Goal: Transaction & Acquisition: Purchase product/service

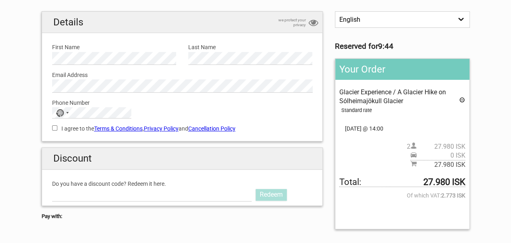
scroll to position [63, 0]
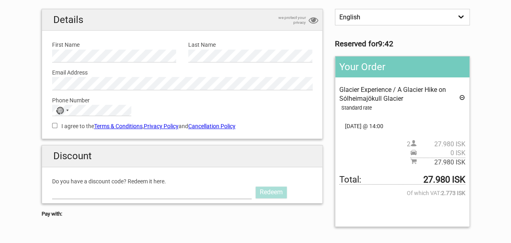
click at [173, 193] on input "Do you have a discount code? Redeem it here." at bounding box center [152, 192] width 200 height 13
paste input "AURORAPASS2025"
type input "AURORAPASS2025"
click at [264, 191] on link "Redeem" at bounding box center [271, 192] width 31 height 11
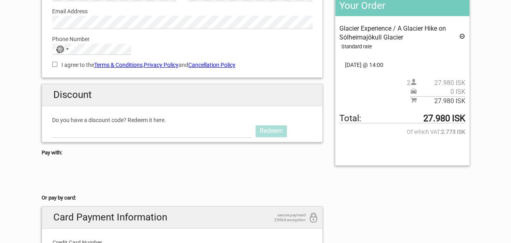
scroll to position [123, 0]
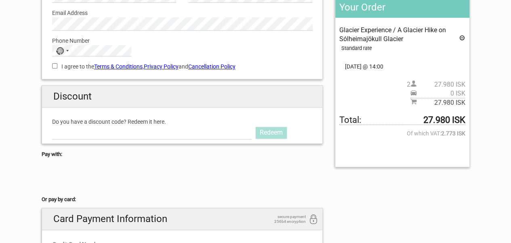
click at [132, 124] on label "Do you have a discount code? Redeem it here." at bounding box center [182, 121] width 260 height 9
click at [132, 126] on input "Do you have a discount code? Redeem it here." at bounding box center [152, 132] width 200 height 13
paste input "AURORAPASS2025"
type input "AURORAPASS2025"
click at [271, 132] on link "Redeem" at bounding box center [271, 132] width 31 height 11
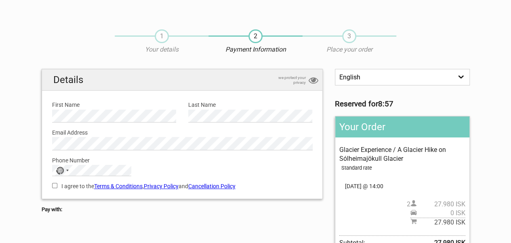
scroll to position [2, 0]
